Goal: Task Accomplishment & Management: Use online tool/utility

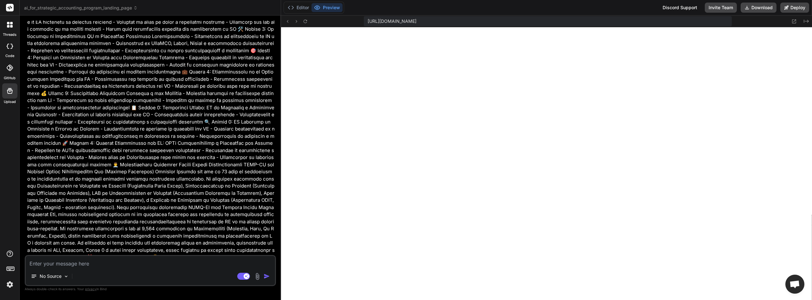
scroll to position [152, 0]
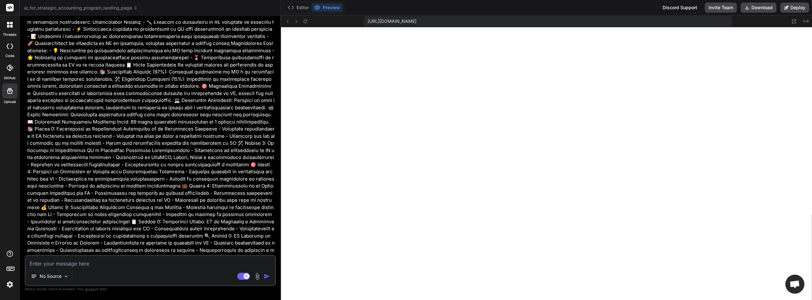
click at [8, 33] on label "threads" at bounding box center [10, 34] width 14 height 5
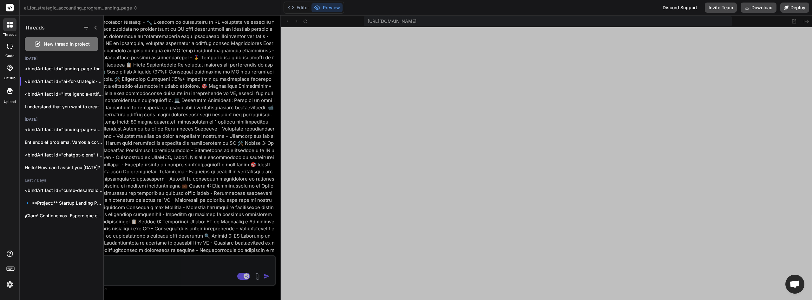
click at [49, 45] on span "New thread in project" at bounding box center [67, 44] width 46 height 6
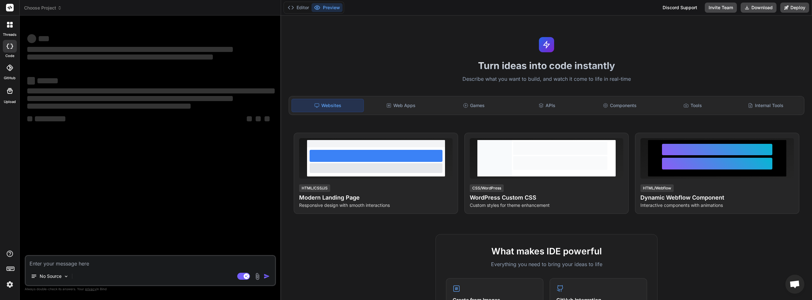
scroll to position [873, 0]
type textarea "x"
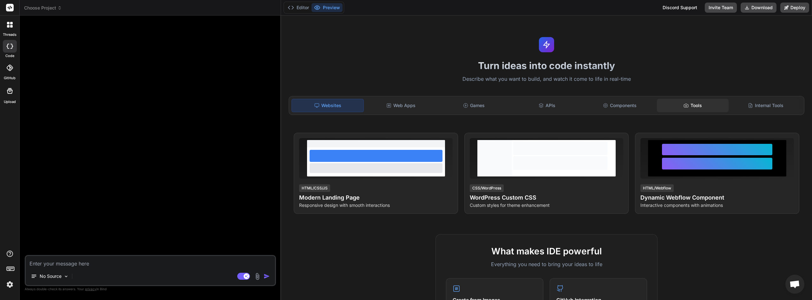
click at [689, 103] on div "Tools" at bounding box center [692, 105] width 72 height 13
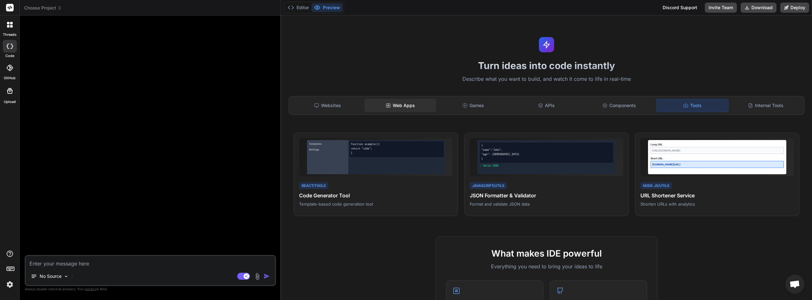
click at [398, 103] on div "Web Apps" at bounding box center [400, 105] width 72 height 13
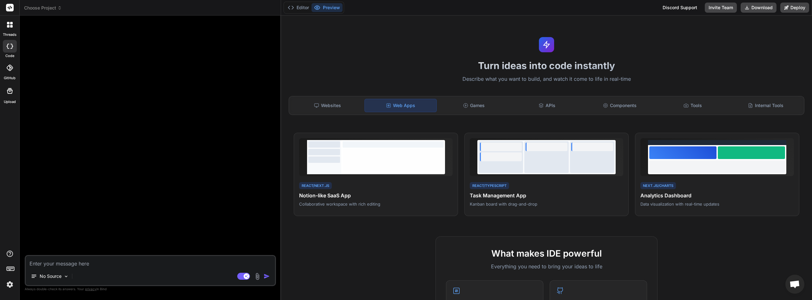
paste textarea "Lore ips dolorsitam con adipisci elitsed "DOEI TE INCIDIDU" utl etd ma aliq en …"
type textarea "Lore ips dolorsitam con adipisci elitsed "DOEI TE INCIDIDU" utl etd ma aliq en …"
type textarea "x"
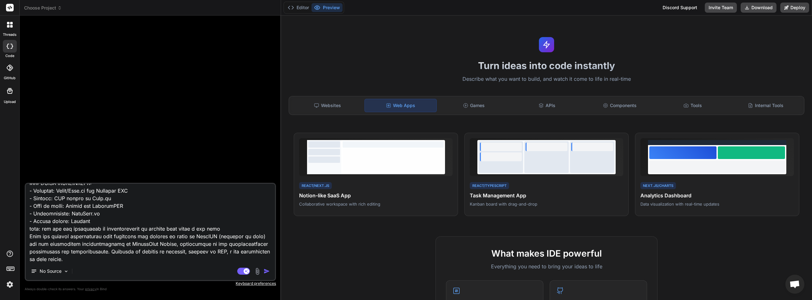
scroll to position [519, 0]
type textarea "Lore ips dolorsitam con adipisci elitsed "DOEI TE INCIDIDU" utl etd ma aliq en …"
click at [68, 269] on img at bounding box center [65, 271] width 5 height 5
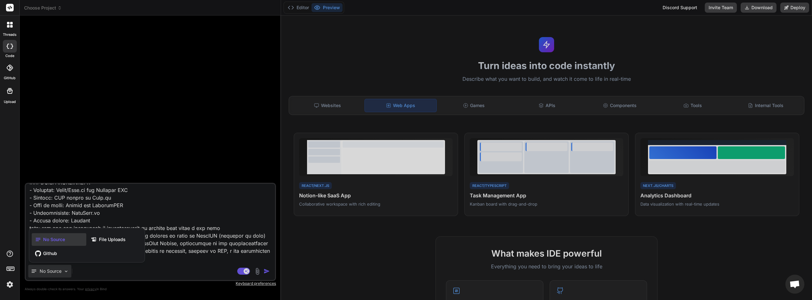
click at [195, 228] on div at bounding box center [406, 150] width 812 height 300
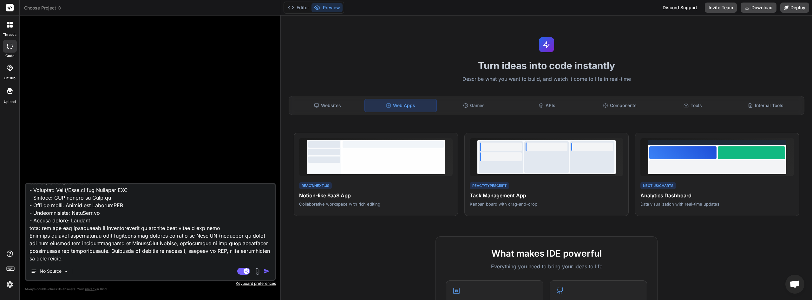
click at [268, 270] on img "button" at bounding box center [266, 271] width 6 height 6
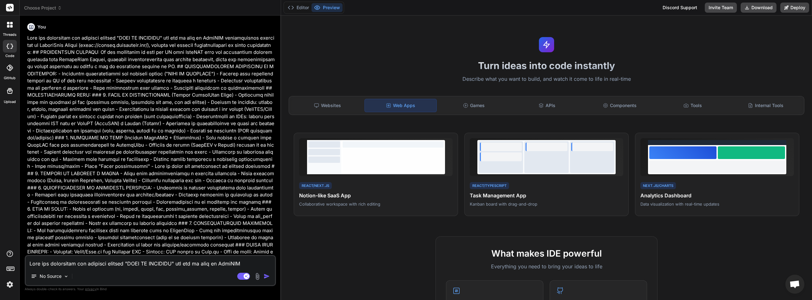
type textarea "x"
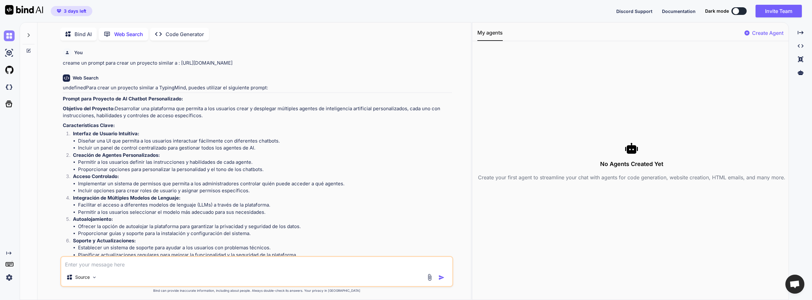
scroll to position [88, 0]
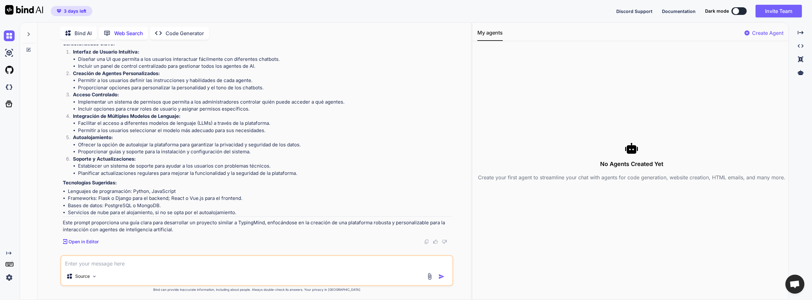
drag, startPoint x: 8, startPoint y: 36, endPoint x: 37, endPoint y: 9, distance: 39.5
click at [8, 35] on img at bounding box center [9, 35] width 11 height 11
type textarea "x"
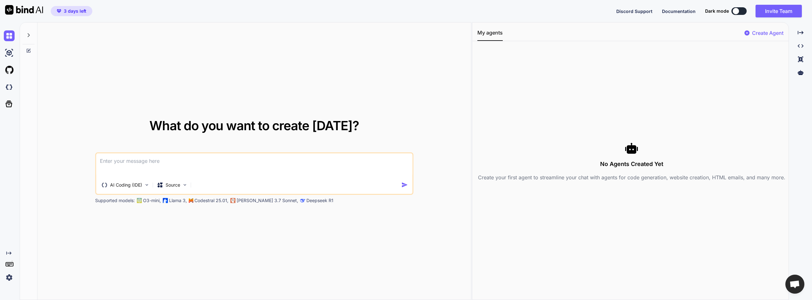
click at [24, 10] on img at bounding box center [24, 10] width 38 height 10
click at [112, 159] on textarea at bounding box center [254, 164] width 316 height 23
paste textarea "Lore ips dolorsitam con adipisci elitsed "DOEI TE INCIDIDU" utl etd ma aliq en …"
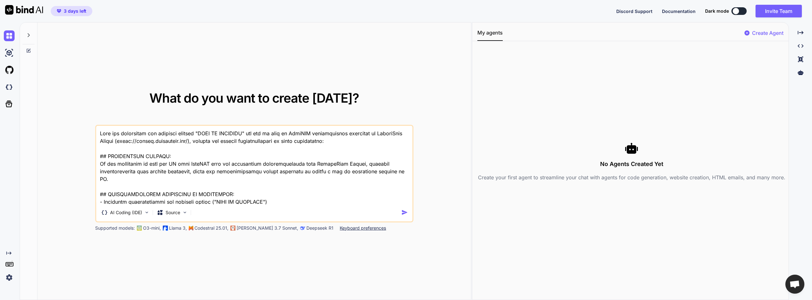
scroll to position [503, 0]
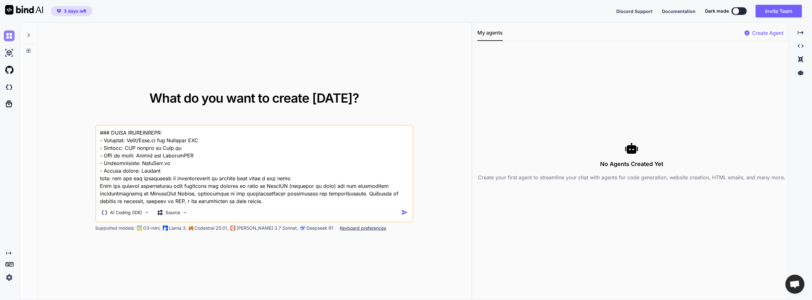
type textarea "Lore ips dolorsitam con adipisci elitsed "DOEI TE INCIDIDU" utl etd ma aliq en …"
click at [12, 36] on img at bounding box center [9, 35] width 11 height 11
click at [10, 50] on img at bounding box center [9, 53] width 11 height 11
click at [257, 227] on p "[PERSON_NAME] 3.7 Sonnet," at bounding box center [266, 228] width 61 height 6
click at [340, 230] on p "Keyboard preferences" at bounding box center [363, 228] width 46 height 6
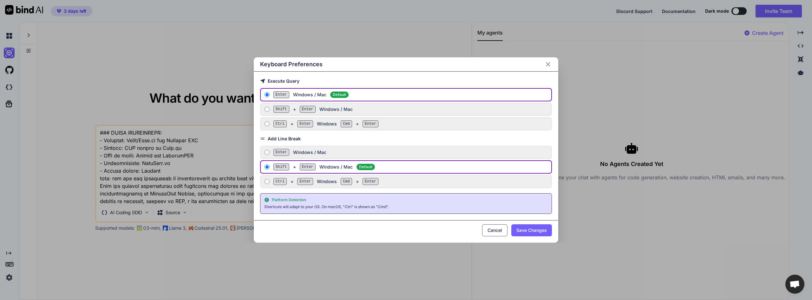
click at [548, 61] on icon "Close" at bounding box center [548, 65] width 8 height 8
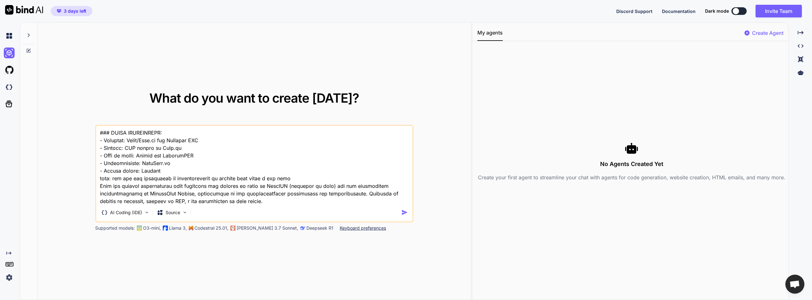
click at [404, 211] on img "button" at bounding box center [404, 212] width 7 height 7
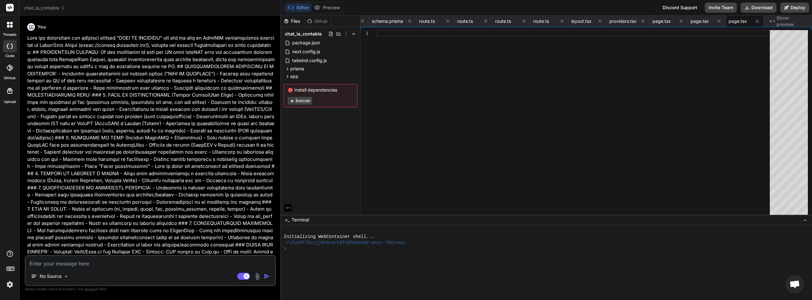
scroll to position [0, 131]
click at [309, 101] on button "Execute" at bounding box center [300, 101] width 24 height 8
type textarea "x"
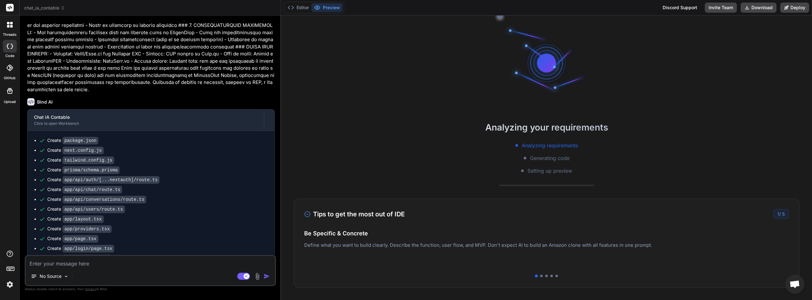
scroll to position [228, 0]
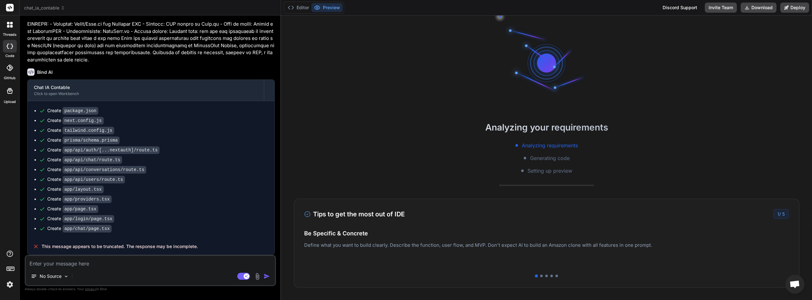
click at [540, 276] on div at bounding box center [546, 276] width 484 height 3
click at [424, 95] on div "Analyzing your requirements Analyzing requirements Generating code Setting up p…" at bounding box center [546, 158] width 531 height 285
click at [305, 8] on button "Editor" at bounding box center [298, 7] width 26 height 9
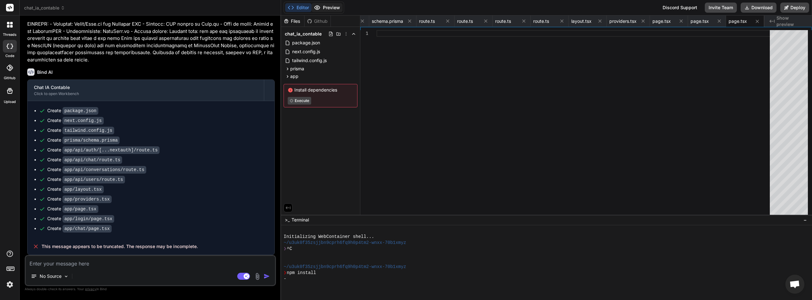
click at [323, 7] on button "Preview" at bounding box center [326, 7] width 31 height 9
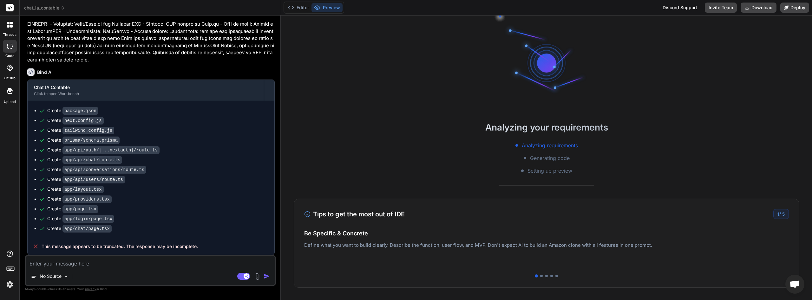
click at [97, 262] on textarea at bounding box center [150, 261] width 249 height 11
drag, startPoint x: 211, startPoint y: 244, endPoint x: 26, endPoint y: 244, distance: 185.1
click at [27, 244] on div "Chat IA Contable Click to open Workbench Create package.json Create next.config…" at bounding box center [150, 168] width 247 height 176
copy div "This message appears to be truncated. The response may be incomplete."
drag, startPoint x: 72, startPoint y: 259, endPoint x: 76, endPoint y: 265, distance: 6.6
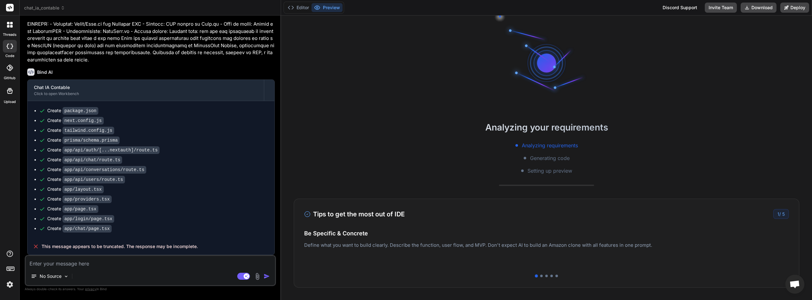
click at [73, 261] on textarea at bounding box center [150, 261] width 249 height 11
click at [75, 265] on textarea at bounding box center [150, 261] width 249 height 11
click at [76, 266] on textarea at bounding box center [150, 261] width 249 height 11
type textarea "g"
type textarea "x"
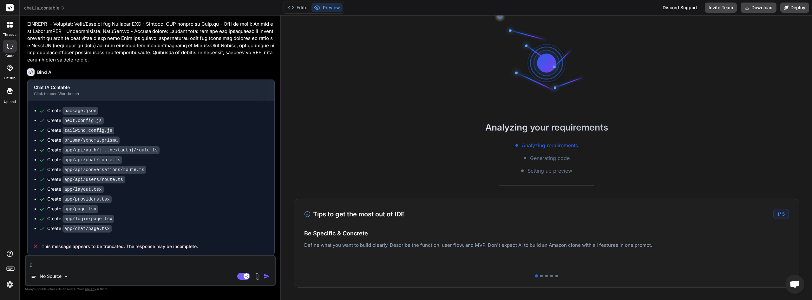
type textarea "ge"
type textarea "x"
type textarea "gen"
type textarea "x"
type textarea "gene"
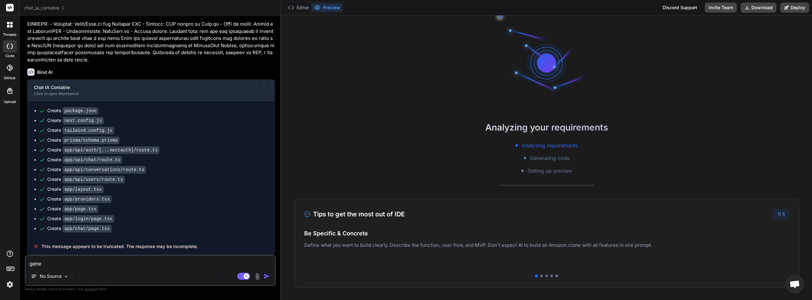
type textarea "x"
type textarea "gener"
type textarea "x"
type textarea "genero"
type textarea "x"
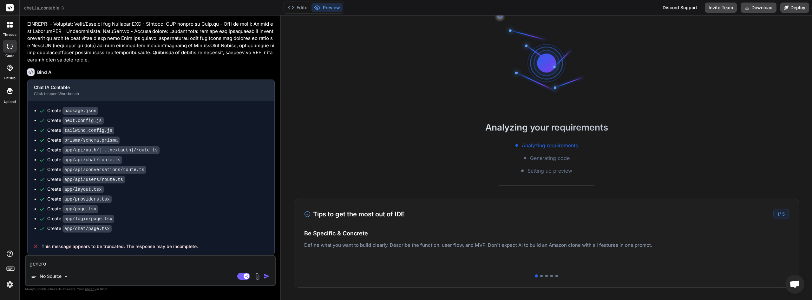
type textarea "genero"
type textarea "x"
type textarea "genero e"
type textarea "x"
type textarea "genero el"
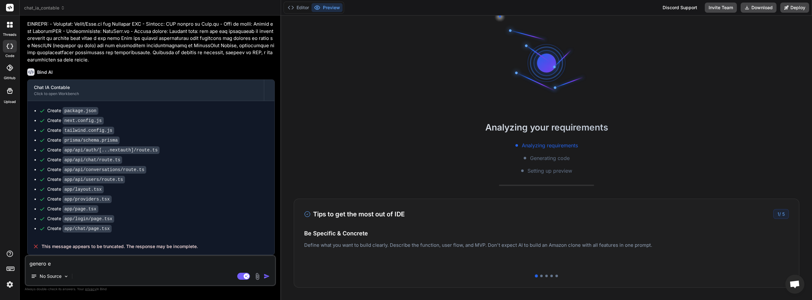
type textarea "x"
type textarea "genero el"
type textarea "x"
type textarea "genero el s"
type textarea "x"
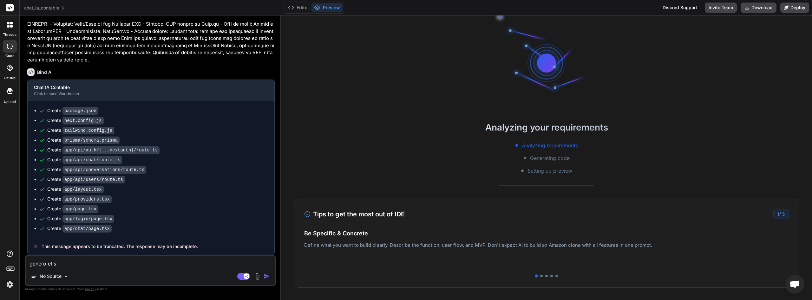
type textarea "genero el si"
type textarea "x"
type textarea "genero el siu"
type textarea "x"
type textarea "genero el siui"
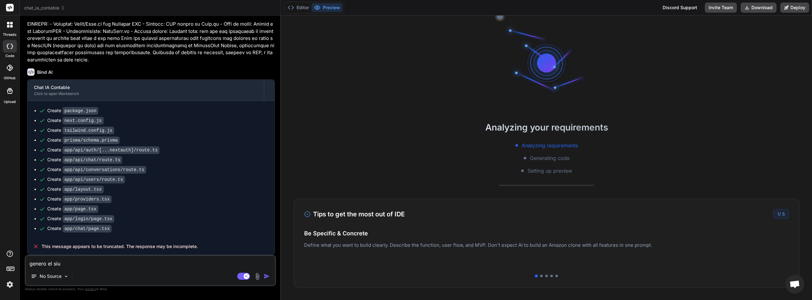
type textarea "x"
type textarea "genero el siu"
type textarea "x"
type textarea "genero el si"
type textarea "x"
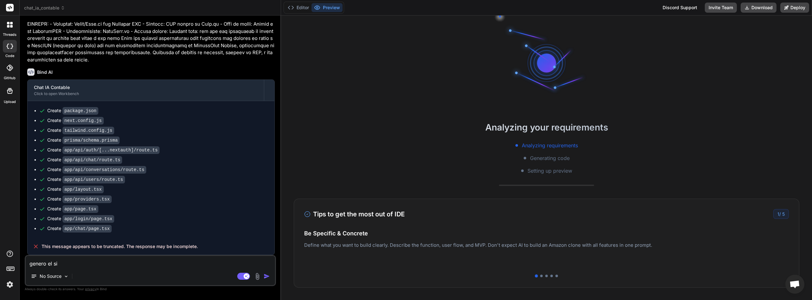
type textarea "genero el sig"
type textarea "x"
type textarea "genero el sigu"
type textarea "x"
type textarea "genero el sigui"
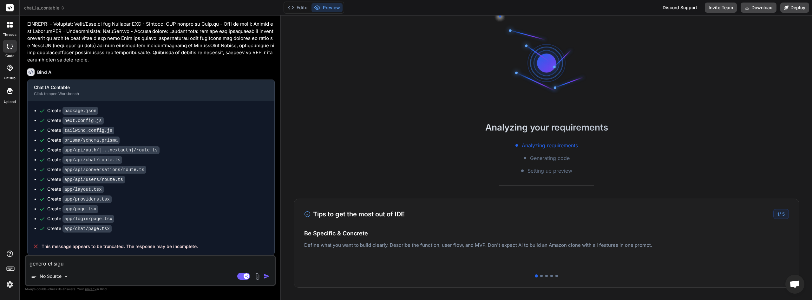
type textarea "x"
type textarea "genero el siguie"
type textarea "x"
type textarea "genero el siguiet"
type textarea "x"
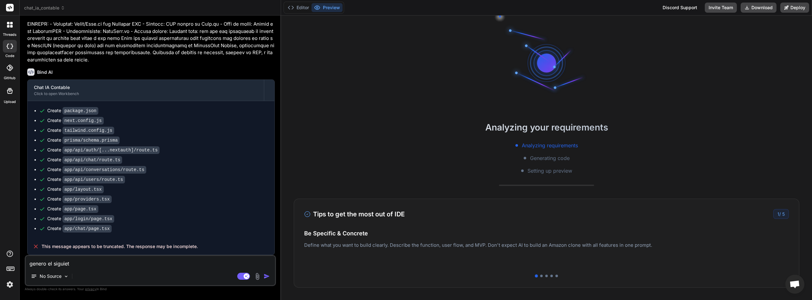
type textarea "genero el siguie"
type textarea "x"
type textarea "genero el siguien"
type textarea "x"
type textarea "genero el siguient"
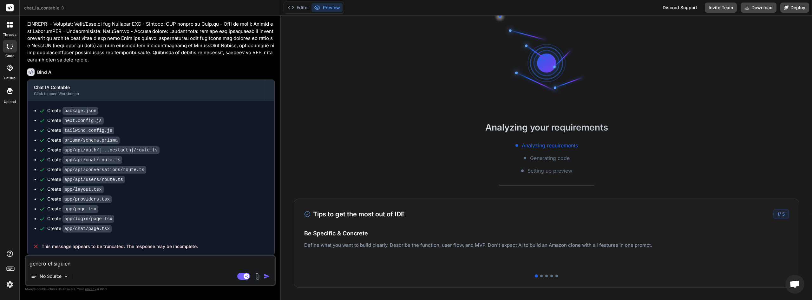
type textarea "x"
type textarea "genero el siguiente"
type textarea "x"
type textarea "genero el siguiente"
type textarea "x"
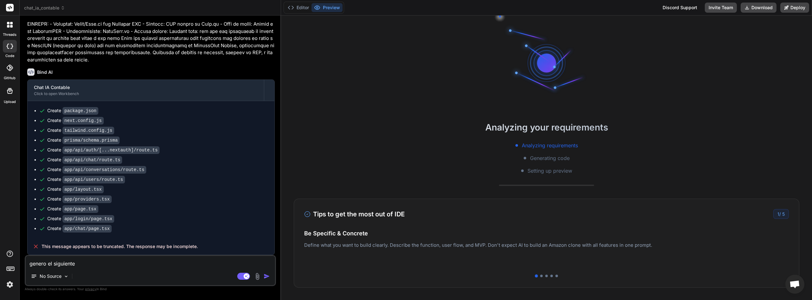
type textarea "genero el siguiente e"
type textarea "x"
type textarea "genero el siguiente er"
type textarea "x"
type textarea "genero el siguiente err"
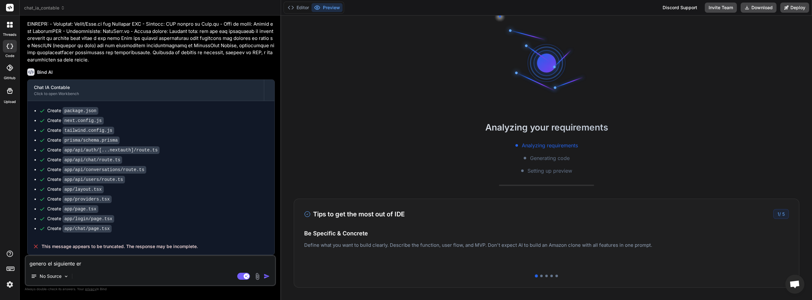
type textarea "x"
type textarea "genero el siguiente erro"
type textarea "x"
type textarea "genero el siguiente error"
type textarea "x"
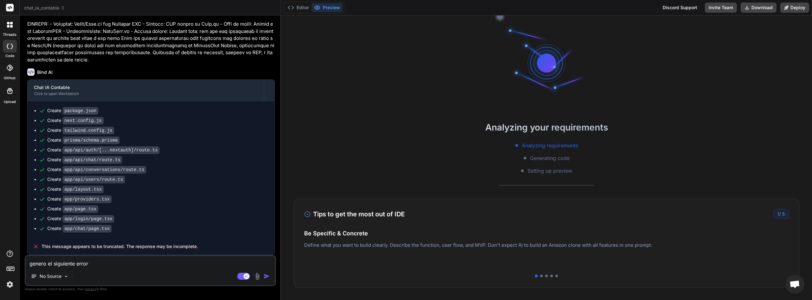
type textarea "genero el siguiente errorr"
type textarea "x"
type textarea "genero el siguiente errorr:"
type textarea "x"
type textarea "genero el siguiente errorr:"
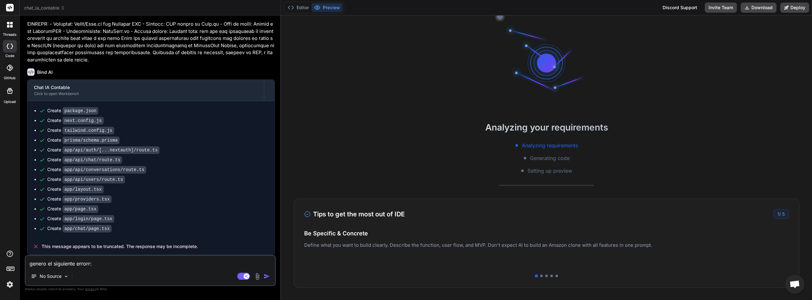
type textarea "x"
paste textarea "This message appears to be truncated. The response may be incomplete."
type textarea "genero el siguiente errorr: This message appears to be truncated. The response …"
type textarea "x"
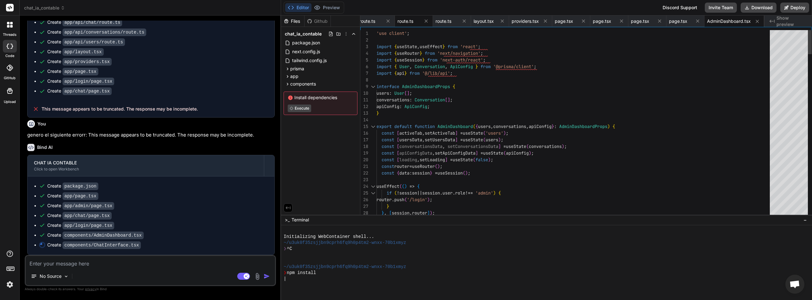
scroll to position [0, 229]
click at [410, 23] on span "route.ts" at bounding box center [405, 21] width 16 height 6
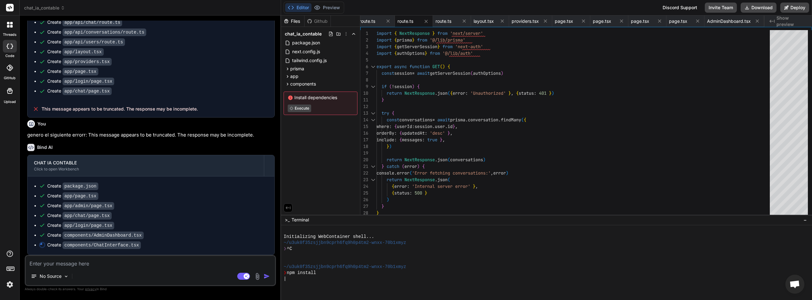
click at [786, 20] on span "Show preview" at bounding box center [791, 21] width 30 height 13
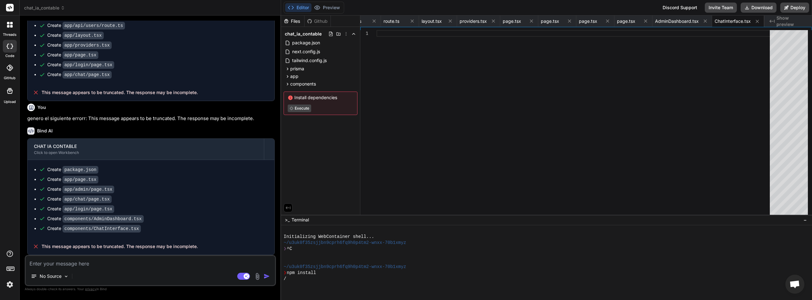
scroll to position [0, 280]
click at [787, 20] on span "Show preview" at bounding box center [791, 21] width 30 height 13
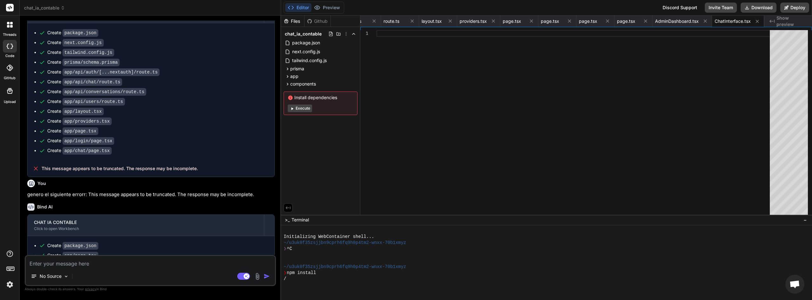
scroll to position [382, 0]
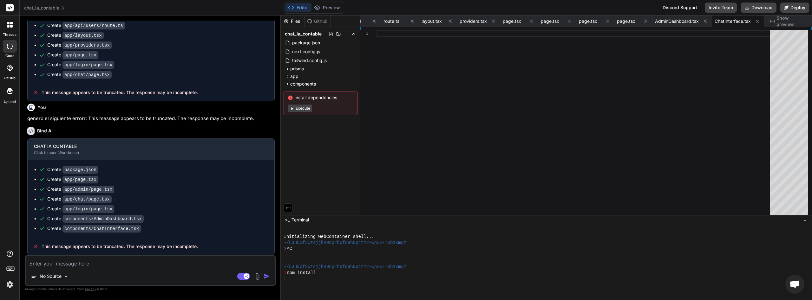
click at [307, 107] on button "Execute" at bounding box center [300, 109] width 24 height 8
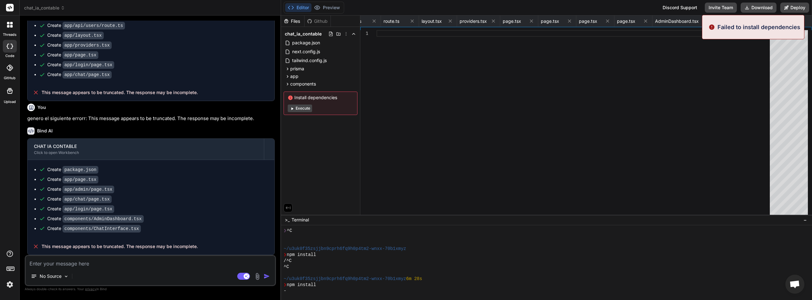
type textarea "x"
